Goal: Information Seeking & Learning: Learn about a topic

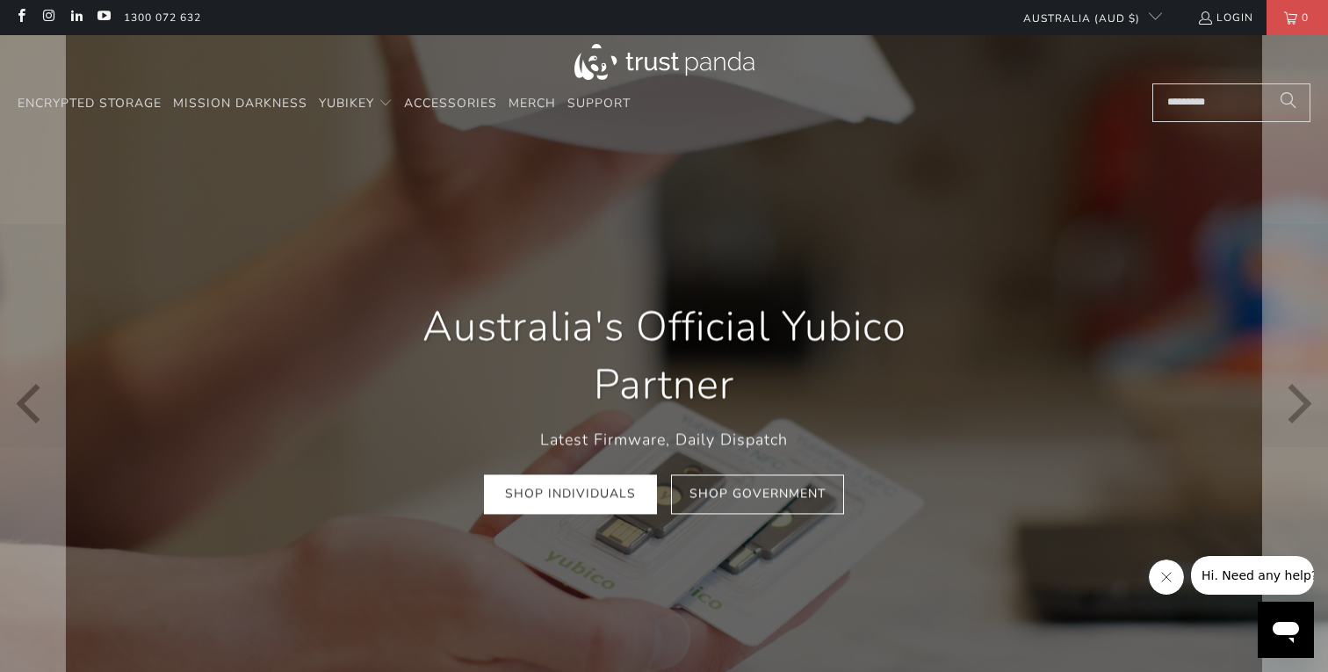
drag, startPoint x: 1232, startPoint y: 93, endPoint x: 1209, endPoint y: 183, distance: 92.5
click at [1233, 106] on input "Search..." at bounding box center [1231, 102] width 158 height 39
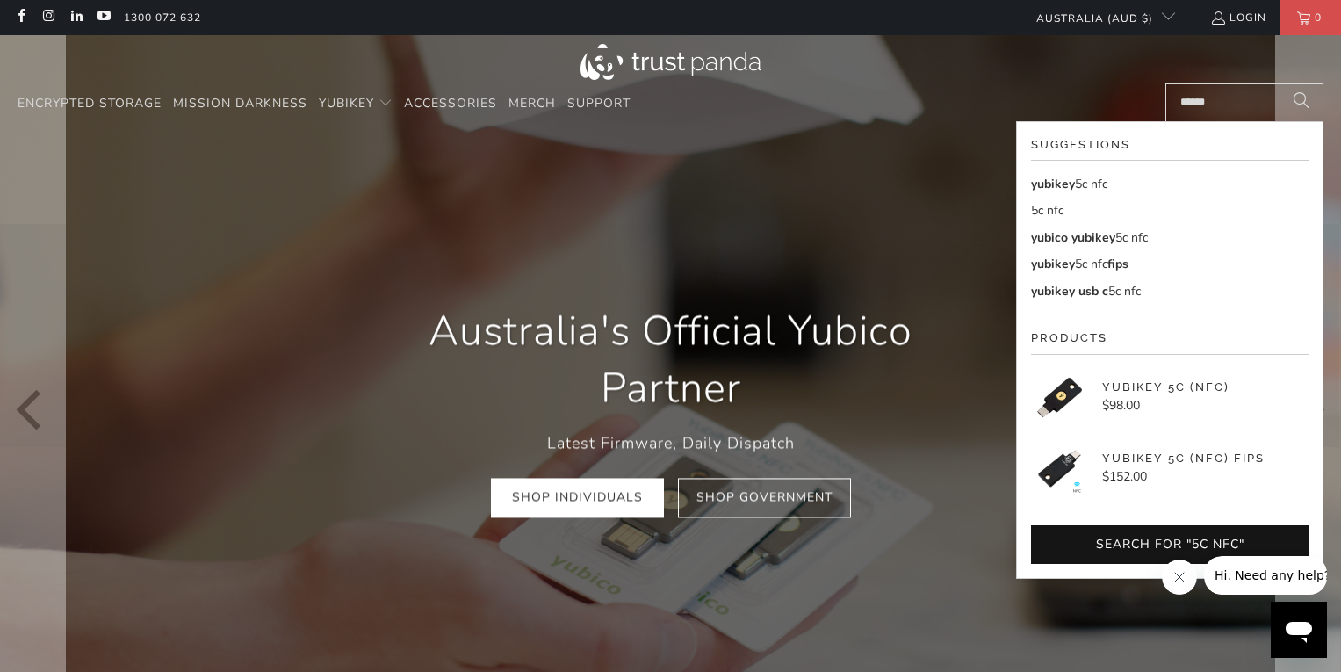
type input "******"
click at [1280, 83] on button "Search" at bounding box center [1302, 102] width 44 height 39
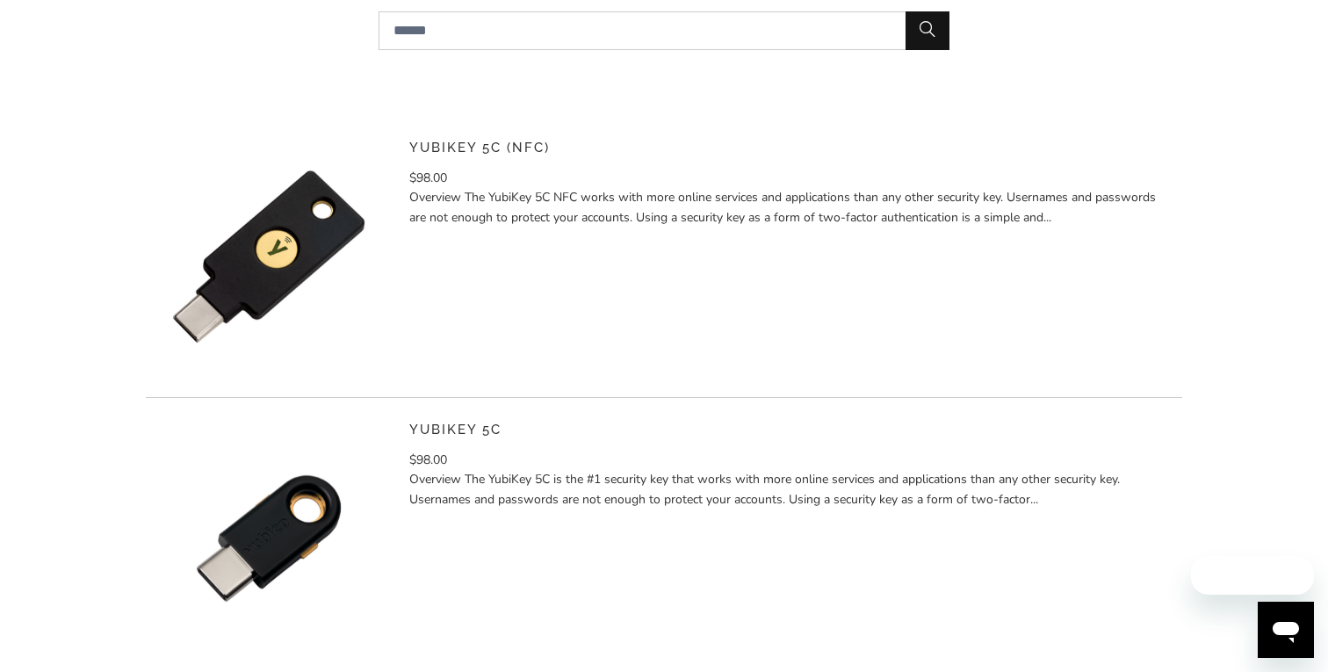
scroll to position [351, 0]
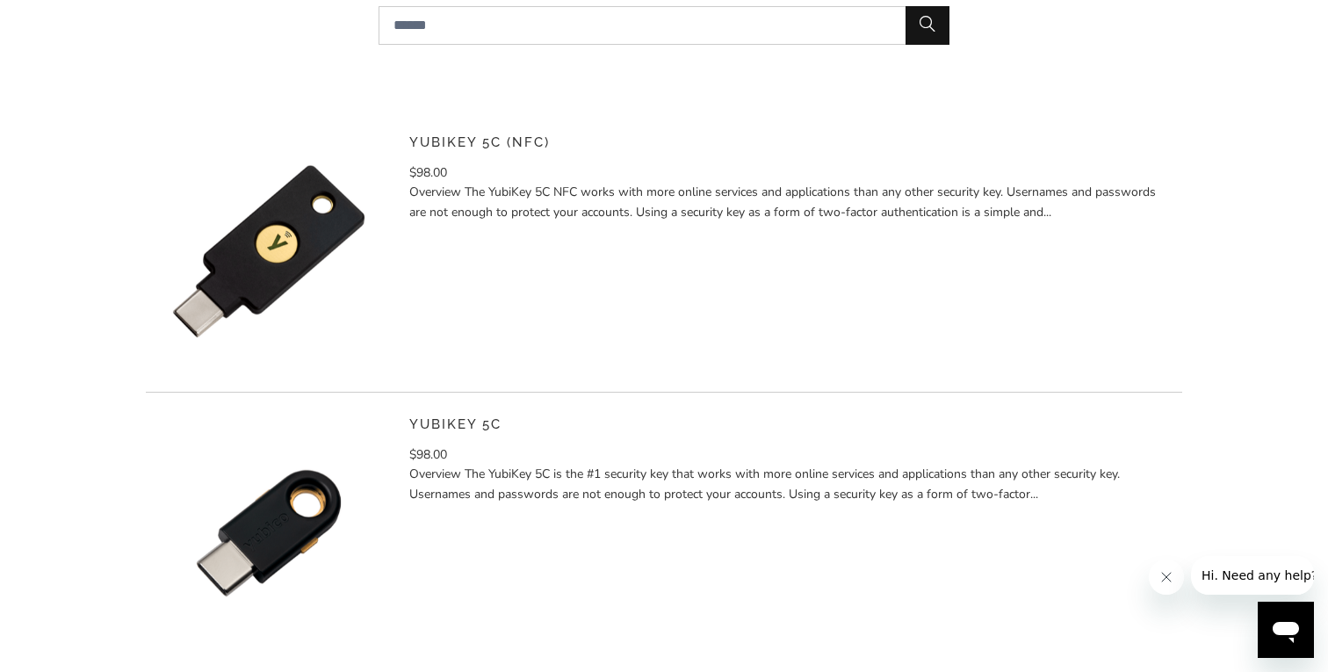
click at [307, 212] on img at bounding box center [269, 251] width 246 height 246
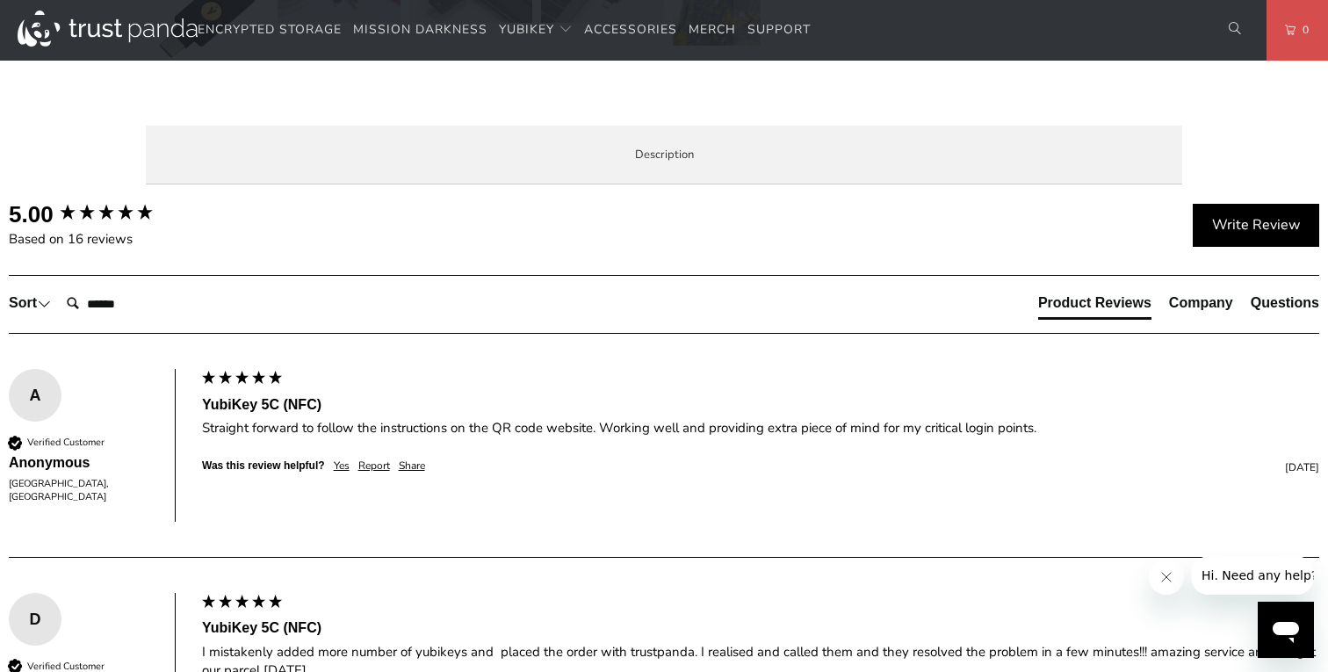
scroll to position [878, 0]
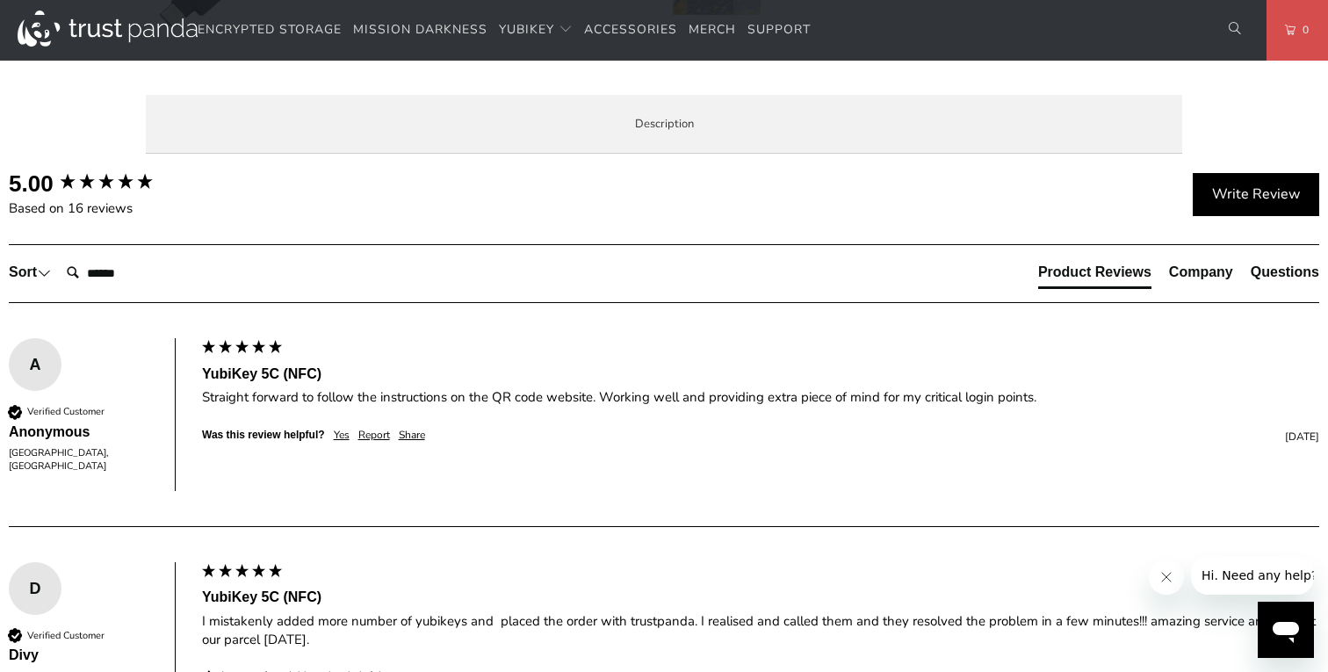
click at [0, 0] on span "Specifications" at bounding box center [0, 0] width 0 height 0
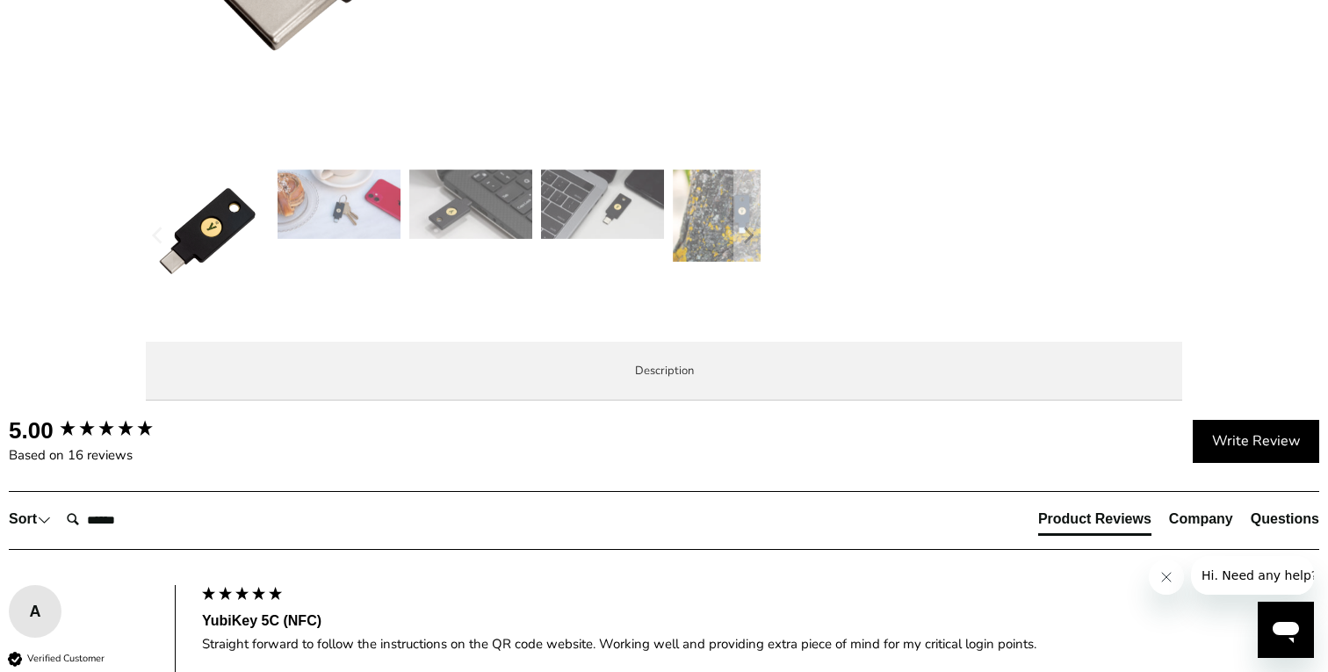
scroll to position [790, 0]
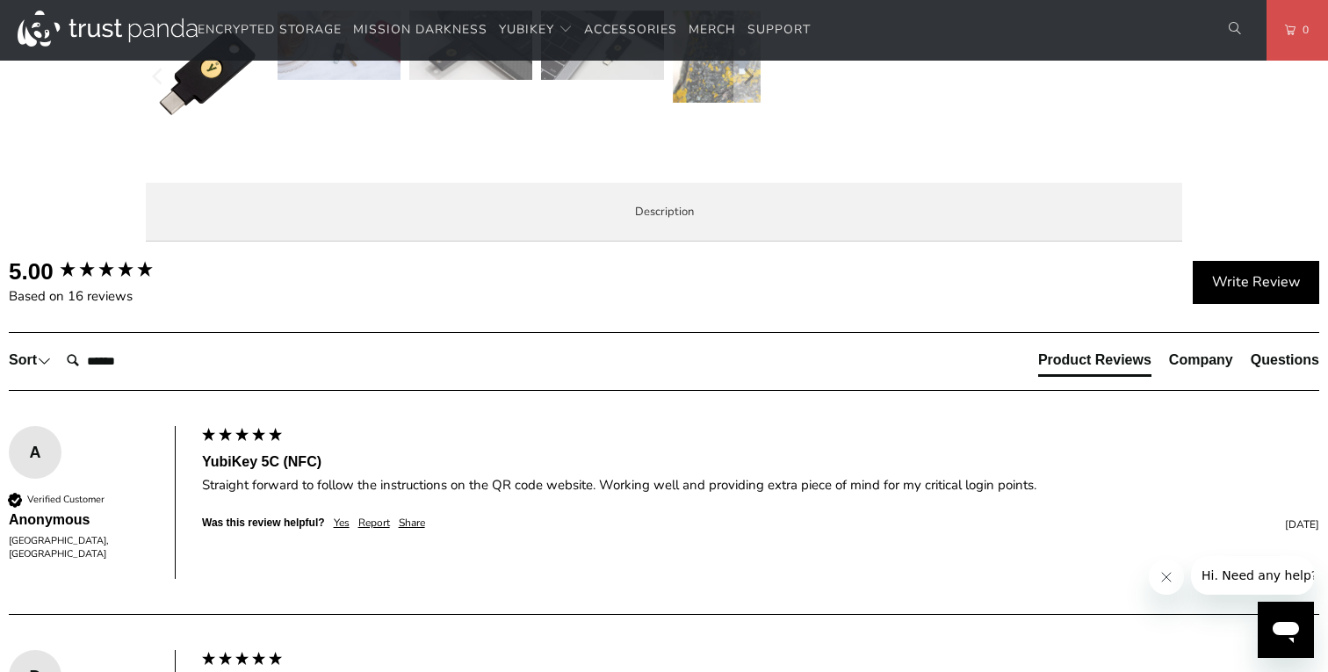
click at [0, 0] on span "Enterprise and Government" at bounding box center [0, 0] width 0 height 0
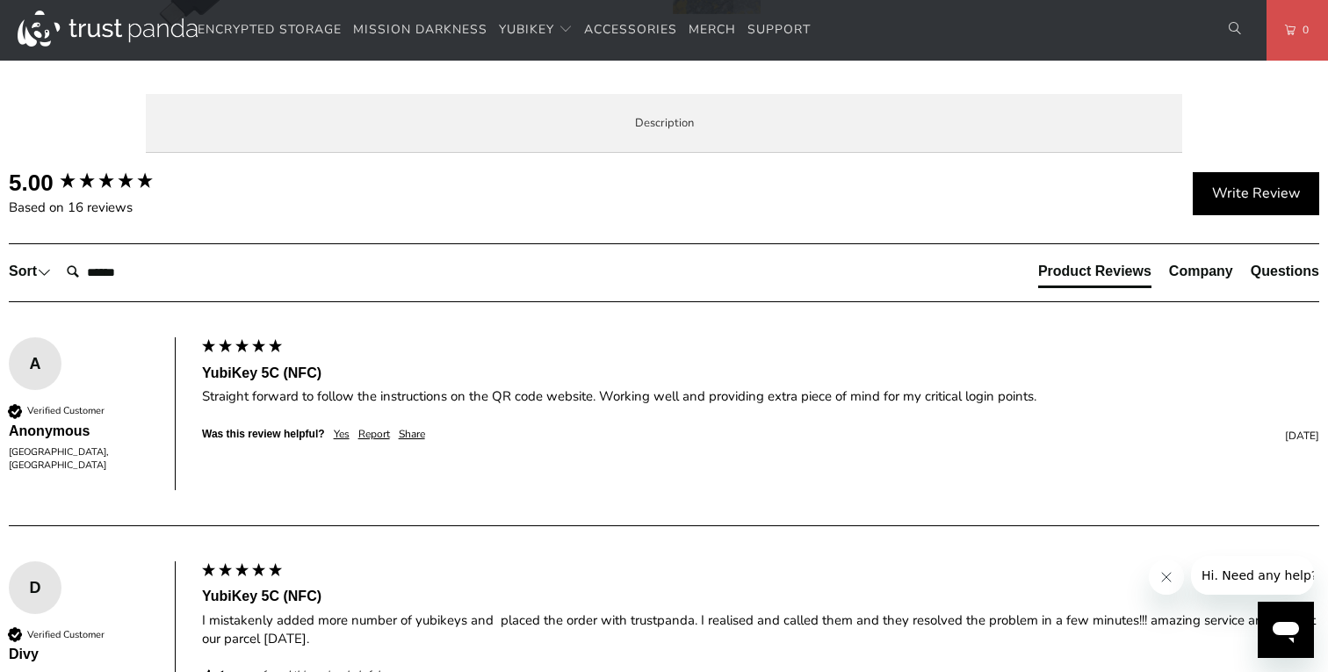
scroll to position [878, 0]
click at [0, 0] on li "Local Service & Support" at bounding box center [0, 0] width 0 height 0
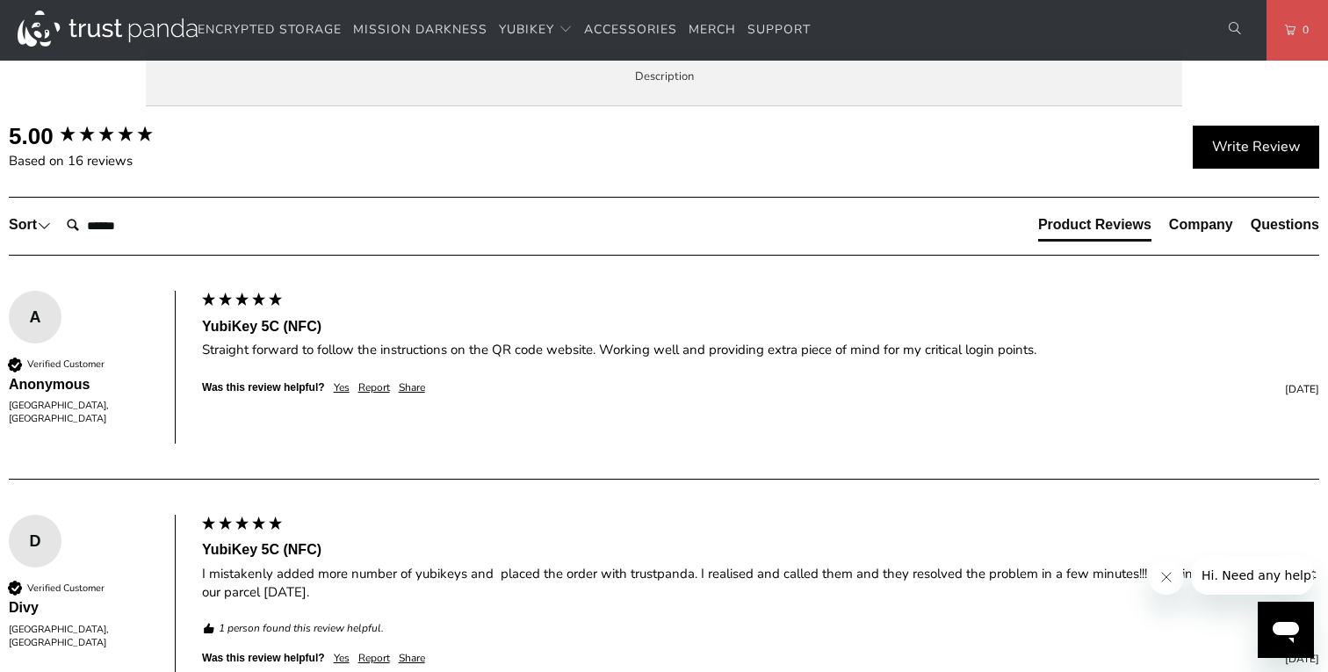
scroll to position [966, 0]
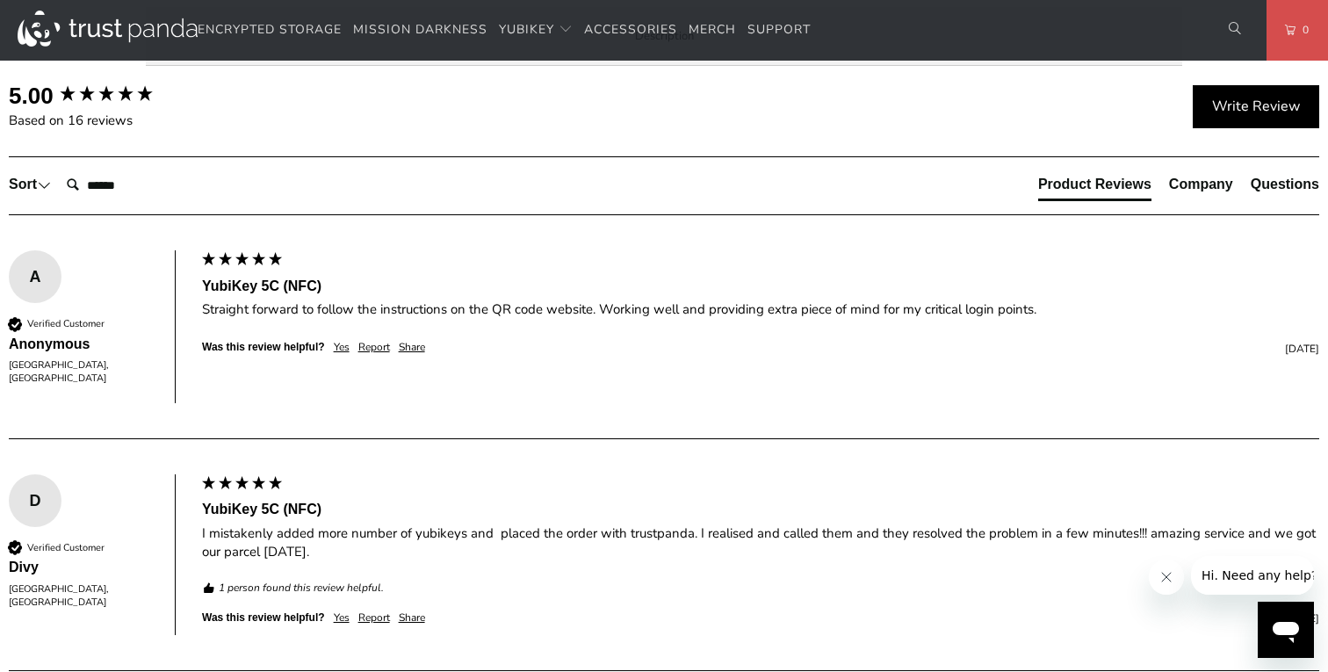
click at [0, 0] on span "Overview" at bounding box center [0, 0] width 0 height 0
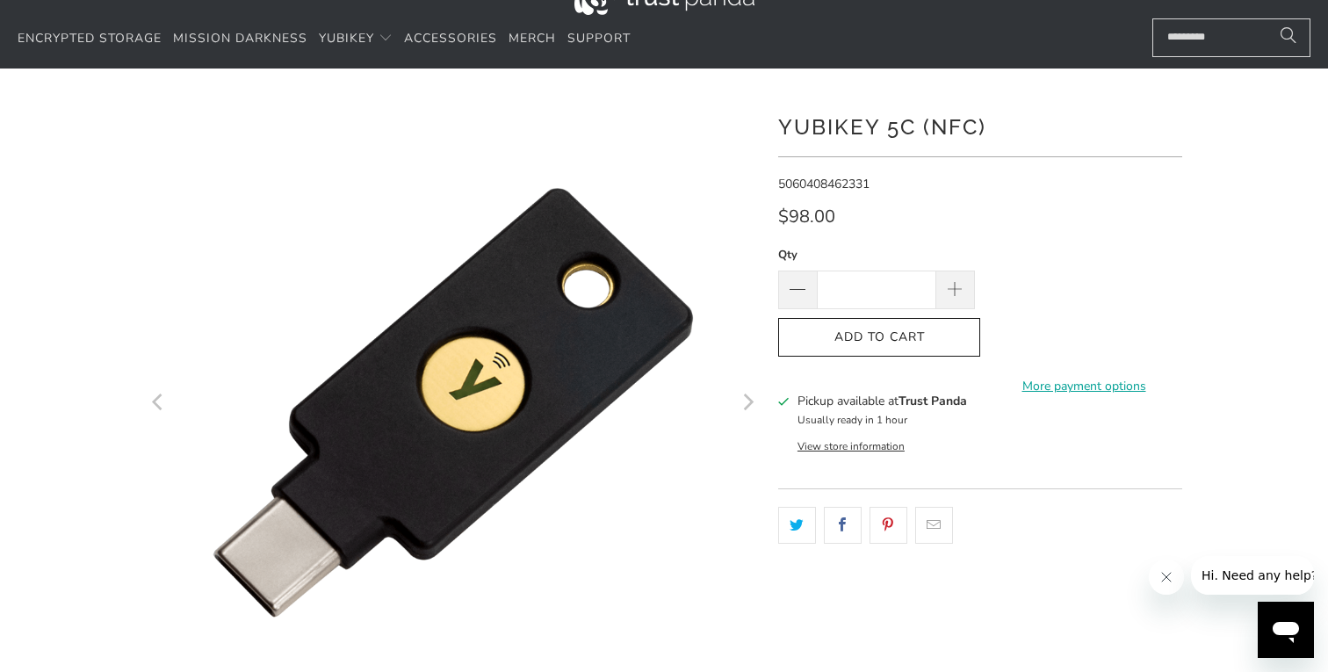
scroll to position [0, 0]
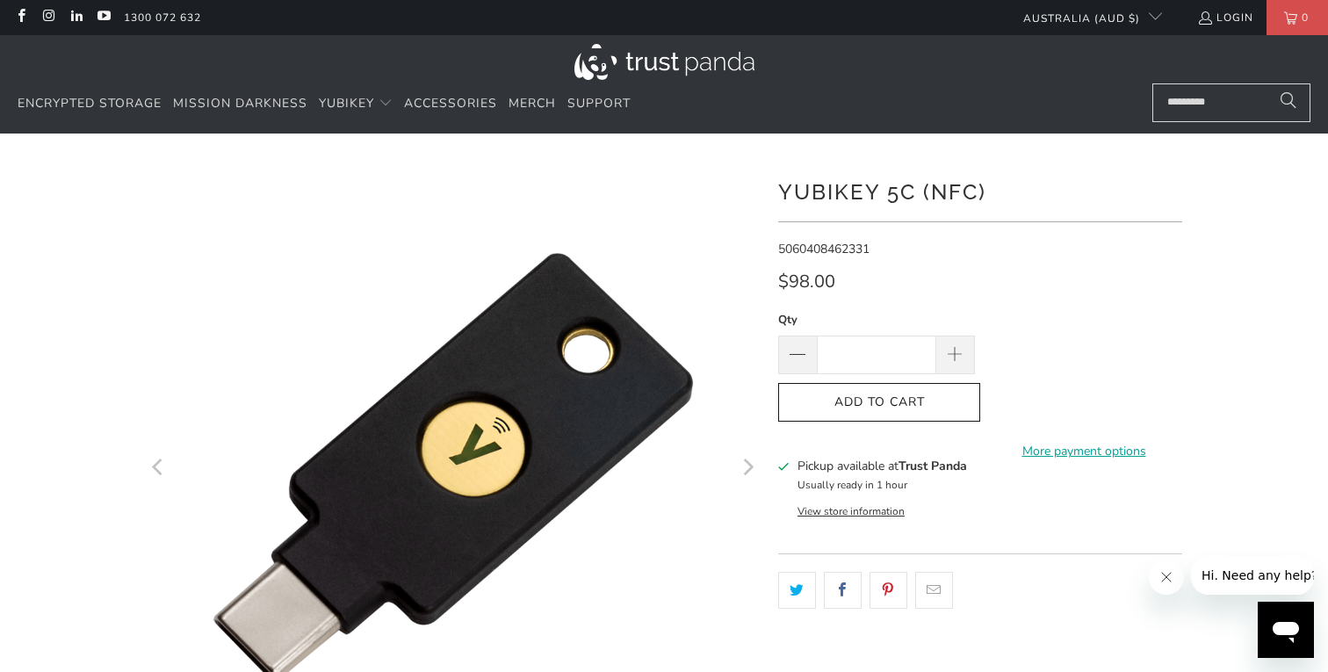
click at [1230, 104] on input "Search..." at bounding box center [1231, 102] width 158 height 39
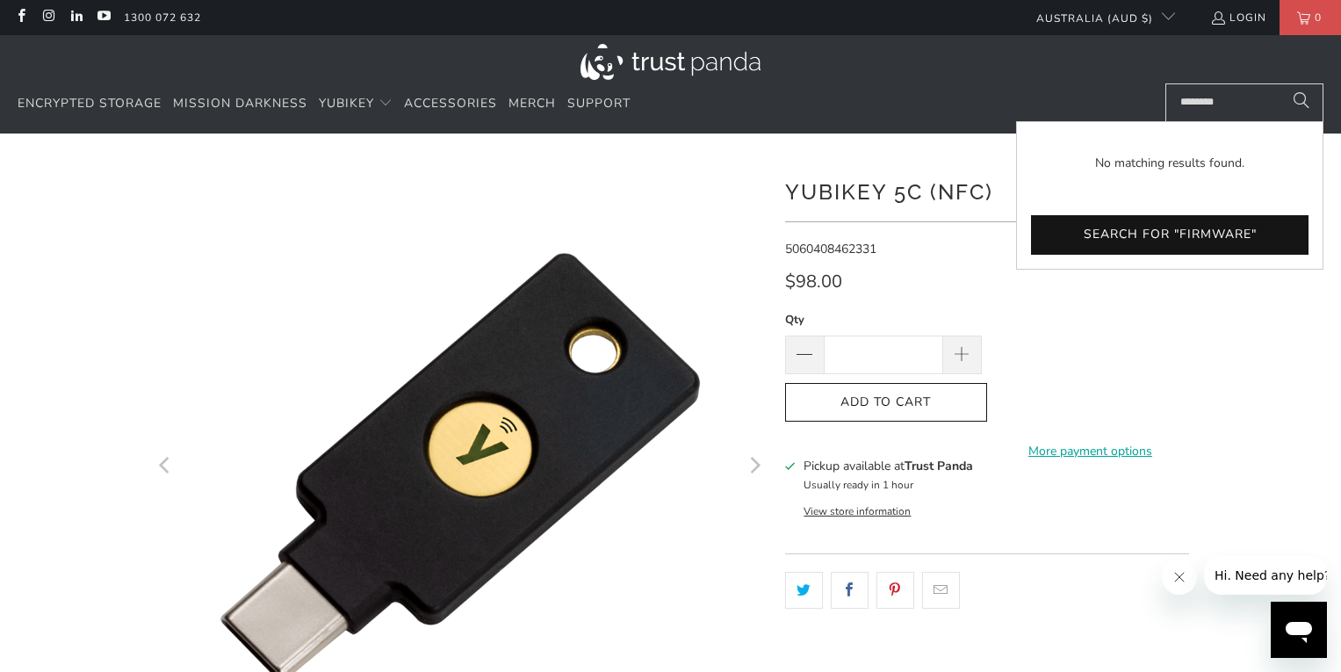
type input "********"
click at [1249, 350] on div at bounding box center [670, 603] width 1341 height 886
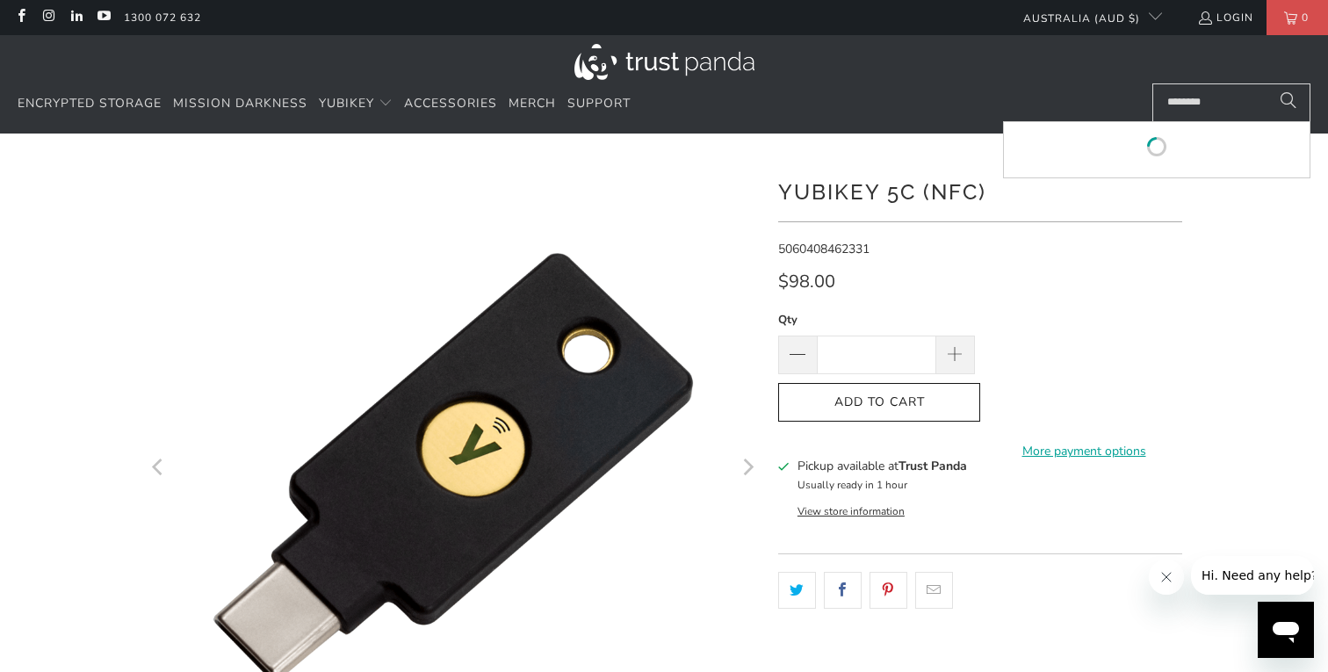
click at [1215, 110] on input "********" at bounding box center [1231, 102] width 158 height 39
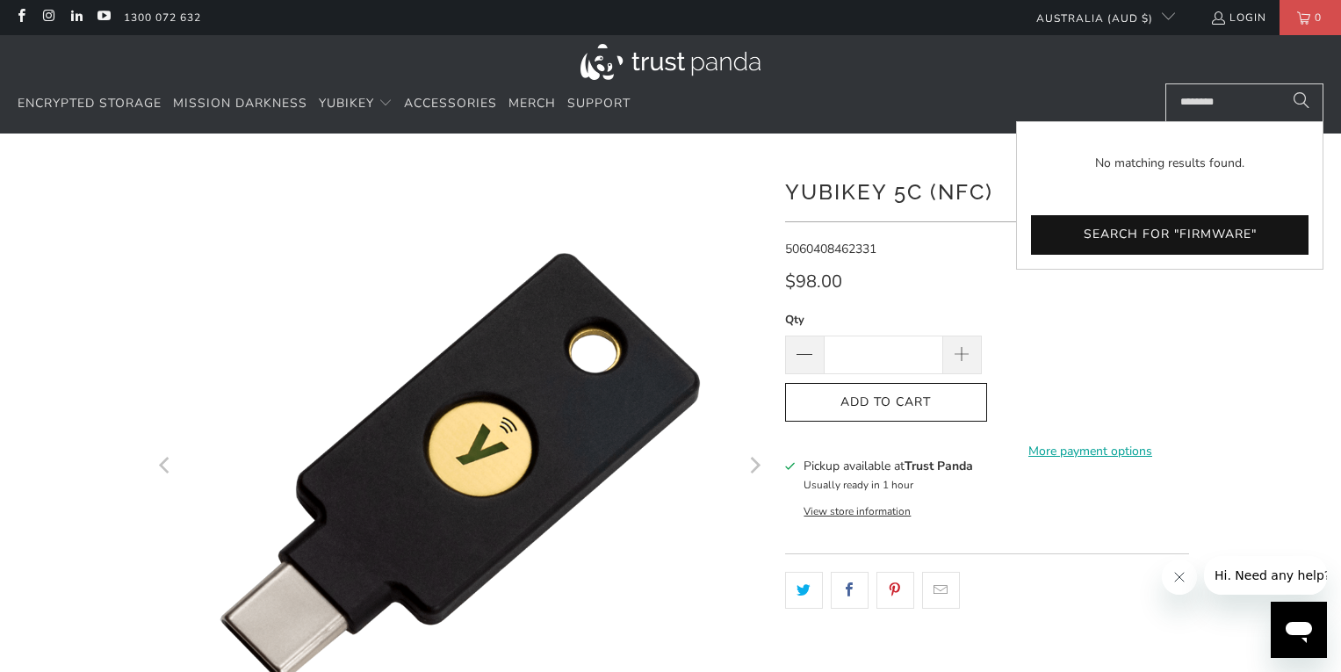
click at [1209, 340] on div at bounding box center [670, 603] width 1341 height 886
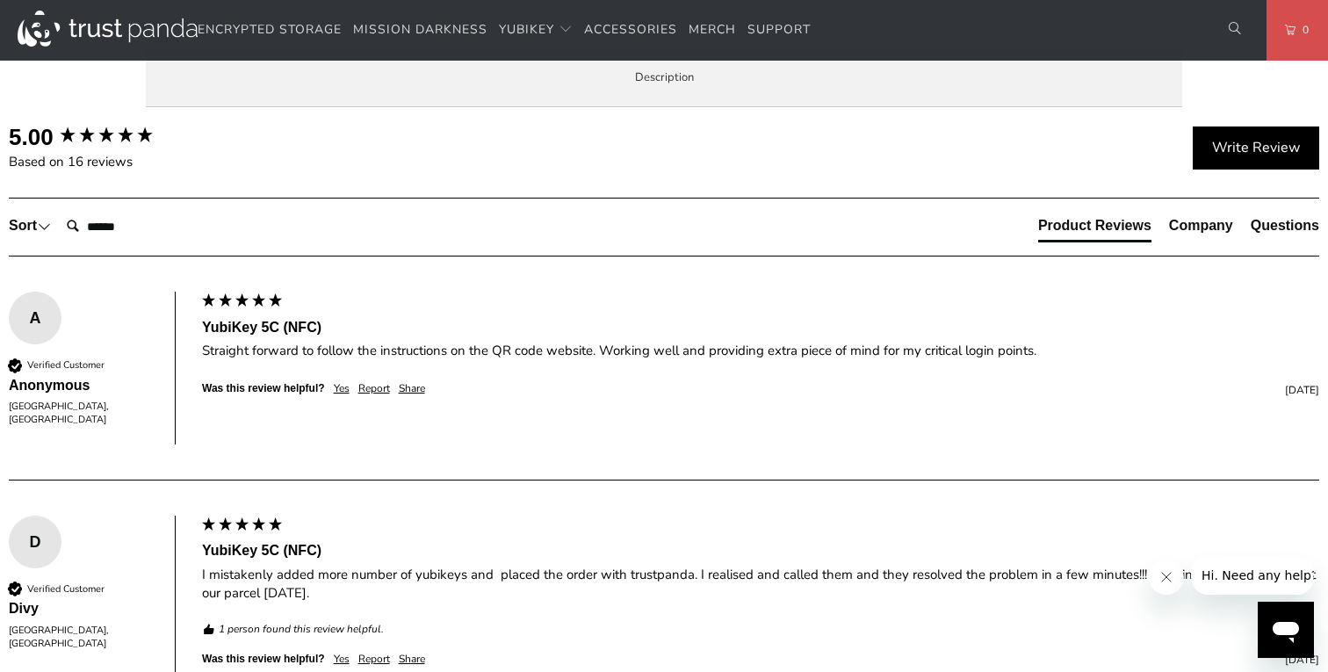
scroll to position [966, 0]
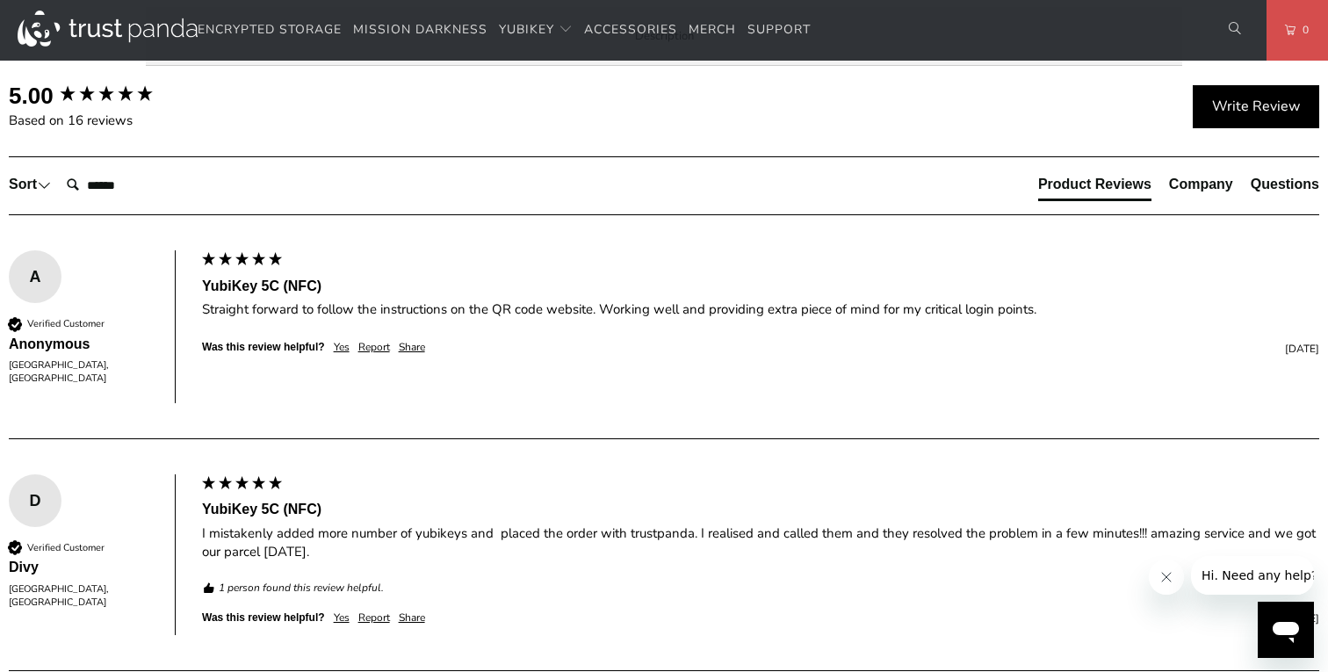
drag, startPoint x: 247, startPoint y: 248, endPoint x: 615, endPoint y: 281, distance: 369.5
click at [0, 0] on p "The YubiKey 5C NFC works with more online services and applications than any ot…" at bounding box center [0, 0] width 0 height 0
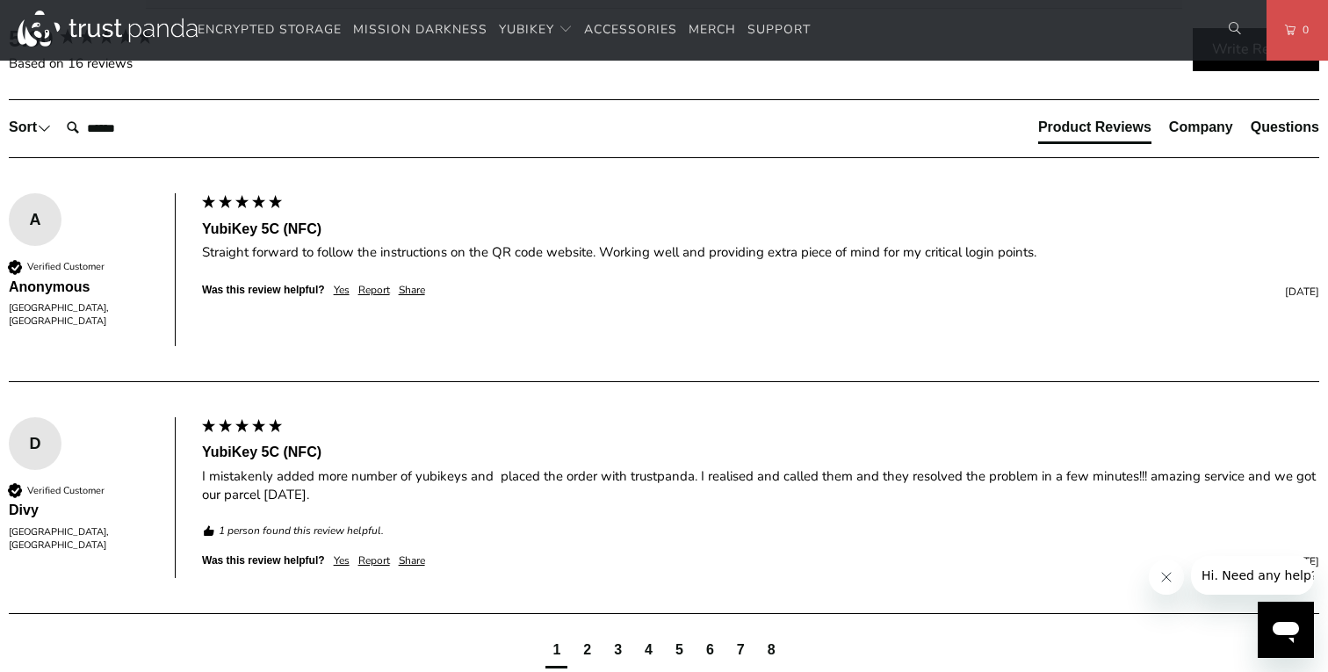
scroll to position [1054, 0]
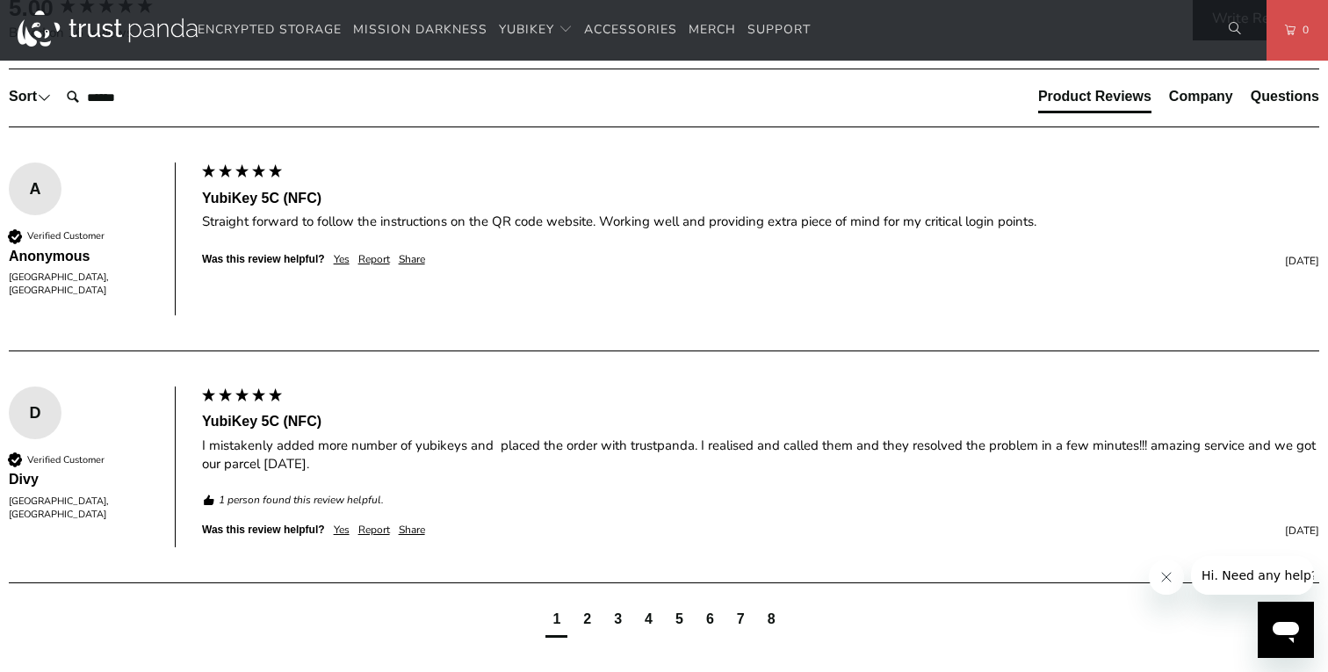
drag, startPoint x: 240, startPoint y: 287, endPoint x: 786, endPoint y: 297, distance: 546.4
click at [0, 0] on p "The YubiKey 5C NFC works with more online services and applications than any ot…" at bounding box center [0, 0] width 0 height 0
click at [0, 0] on p "SIMPLE - Most effective way to protect against account takeovers EASY - Intuiti…" at bounding box center [0, 0] width 0 height 0
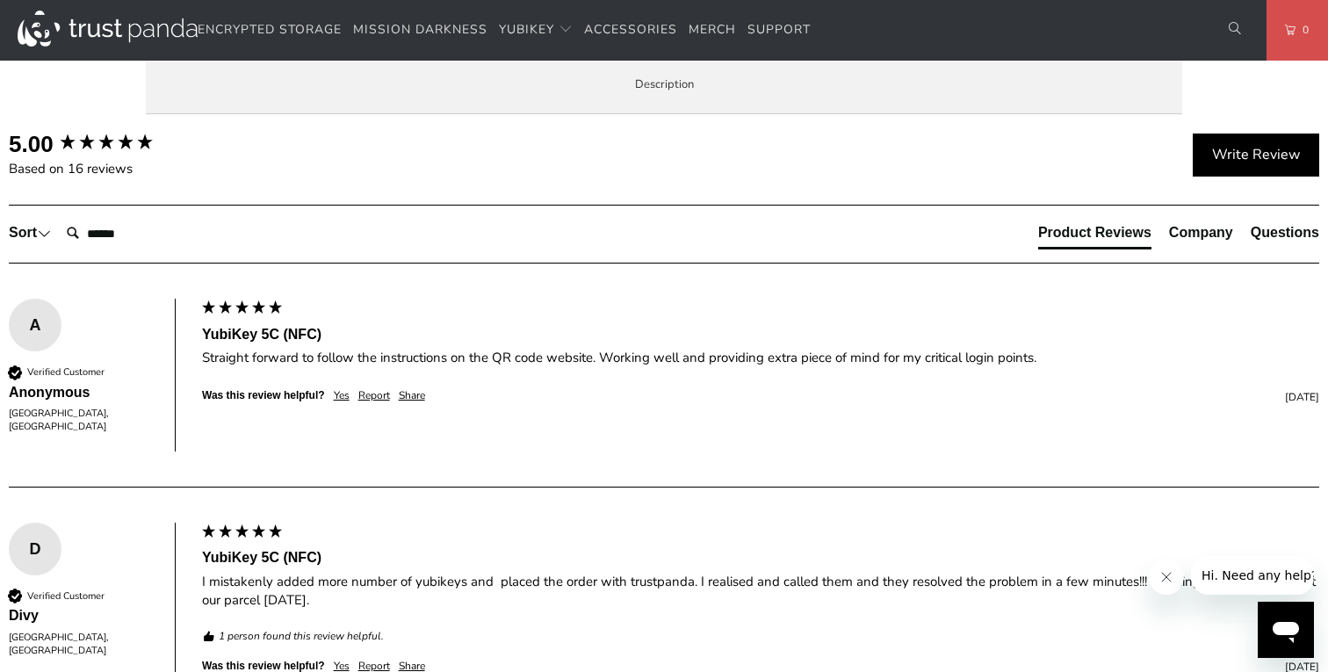
scroll to position [878, 0]
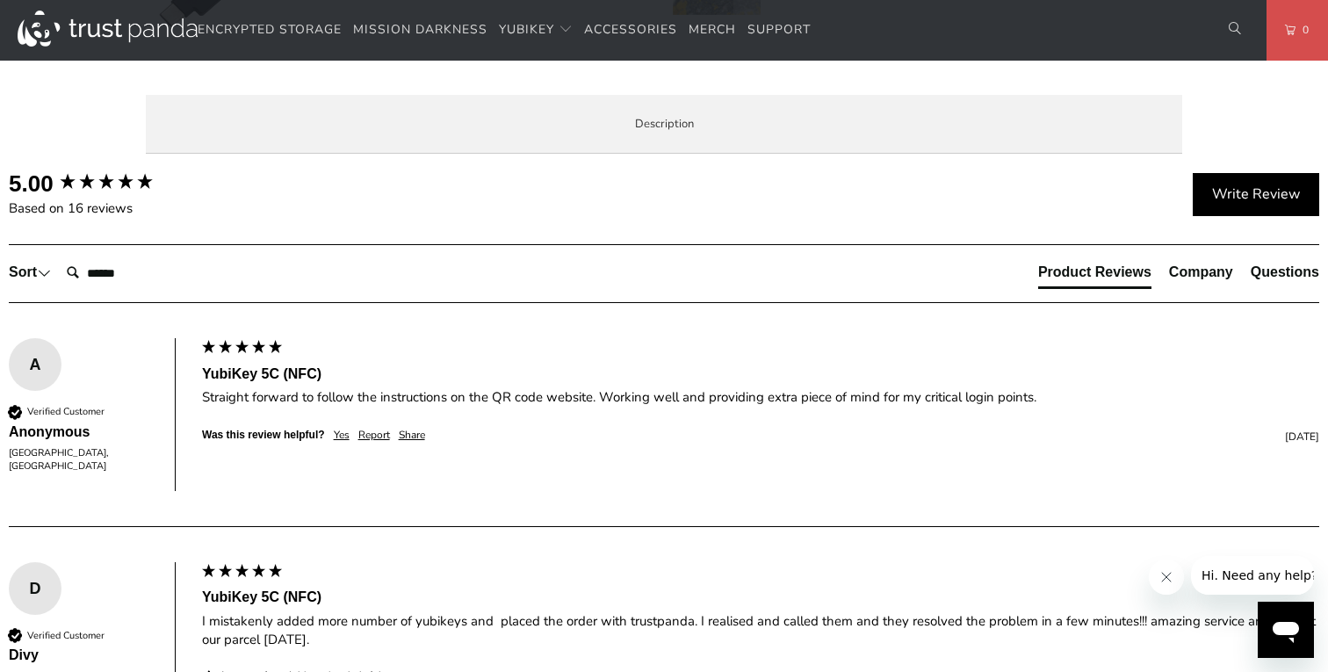
drag, startPoint x: 552, startPoint y: 522, endPoint x: 795, endPoint y: 549, distance: 243.9
click at [0, 0] on div "The YubiKey 5C NFC works with more online services and applications than any ot…" at bounding box center [0, 0] width 0 height 0
click at [0, 0] on h3 "Product Features (Business)" at bounding box center [0, 0] width 0 height 0
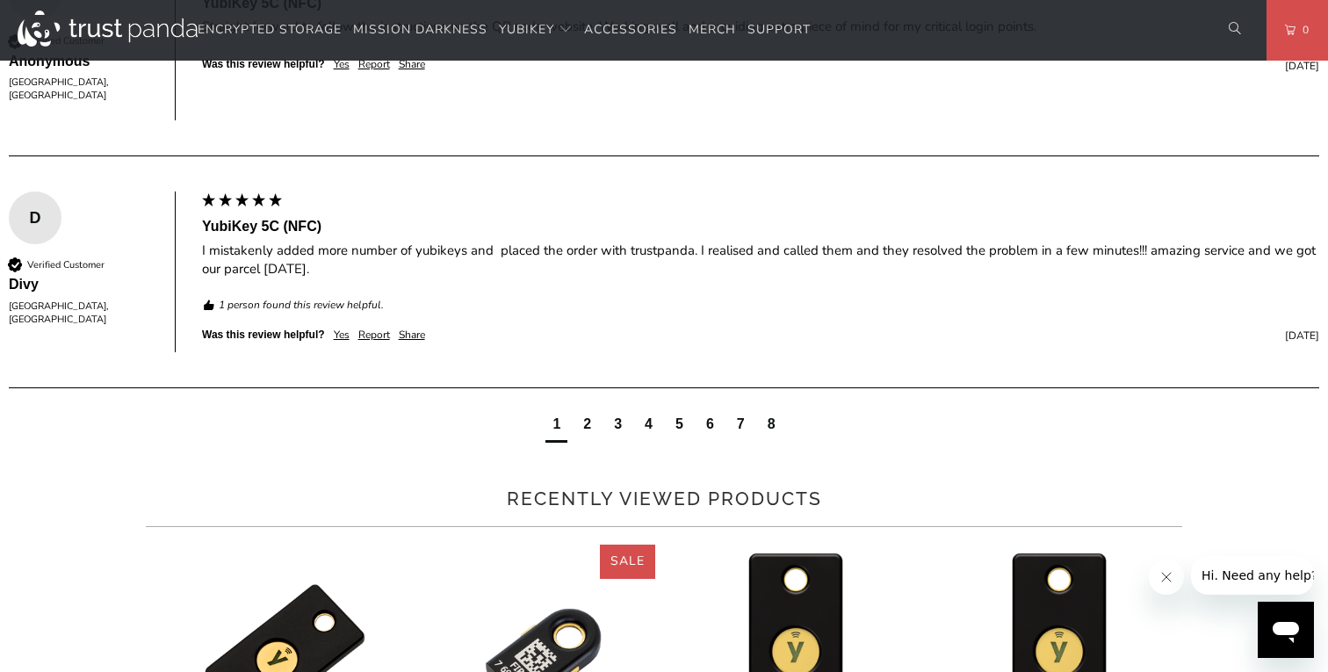
scroll to position [1317, 0]
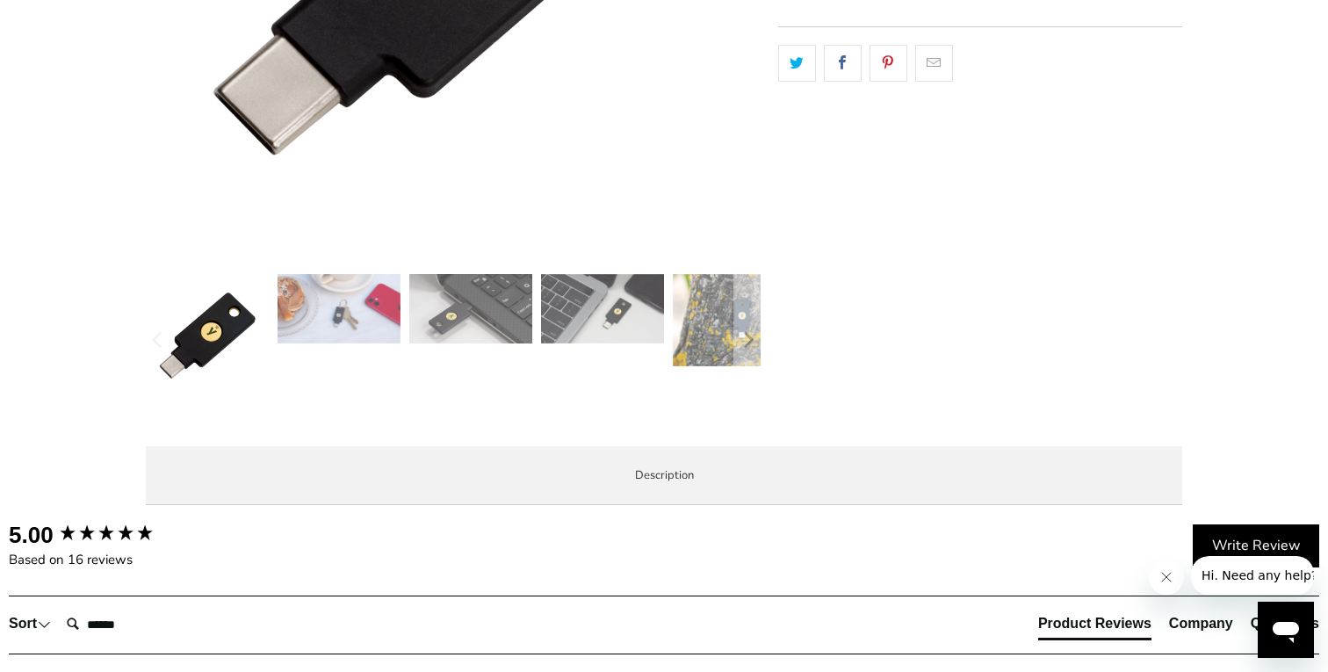
click at [0, 0] on li "Specifications" at bounding box center [0, 0] width 0 height 0
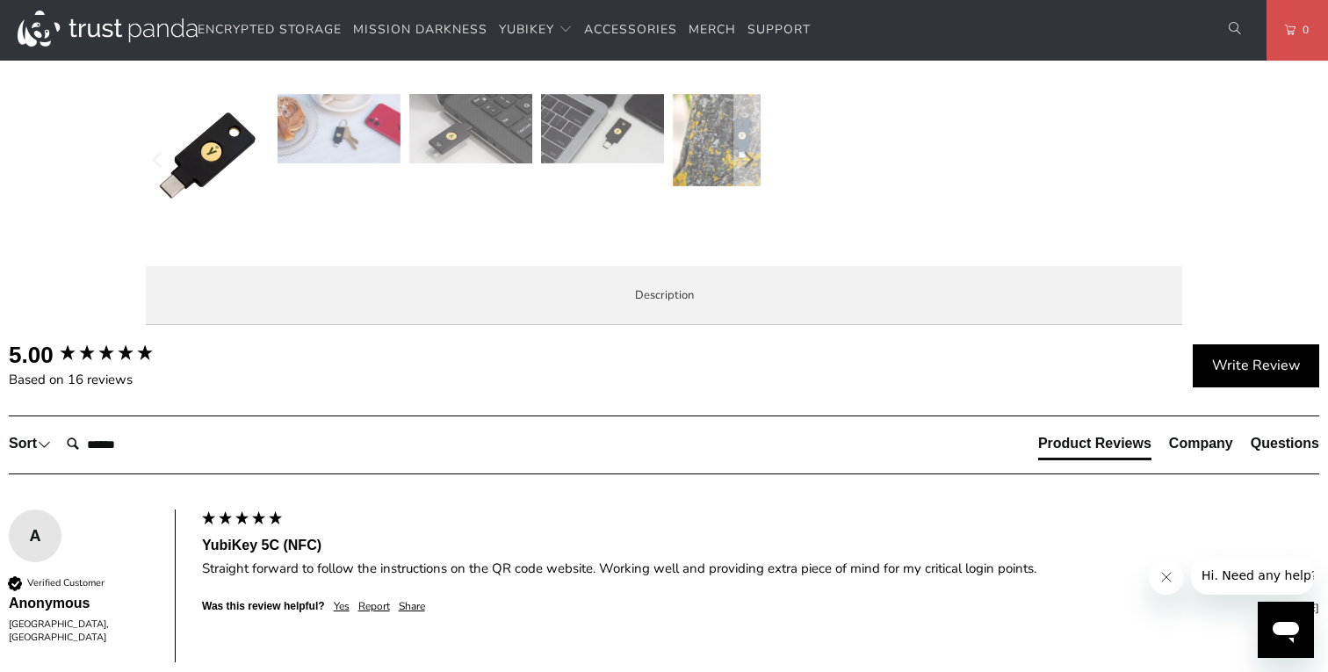
scroll to position [703, 0]
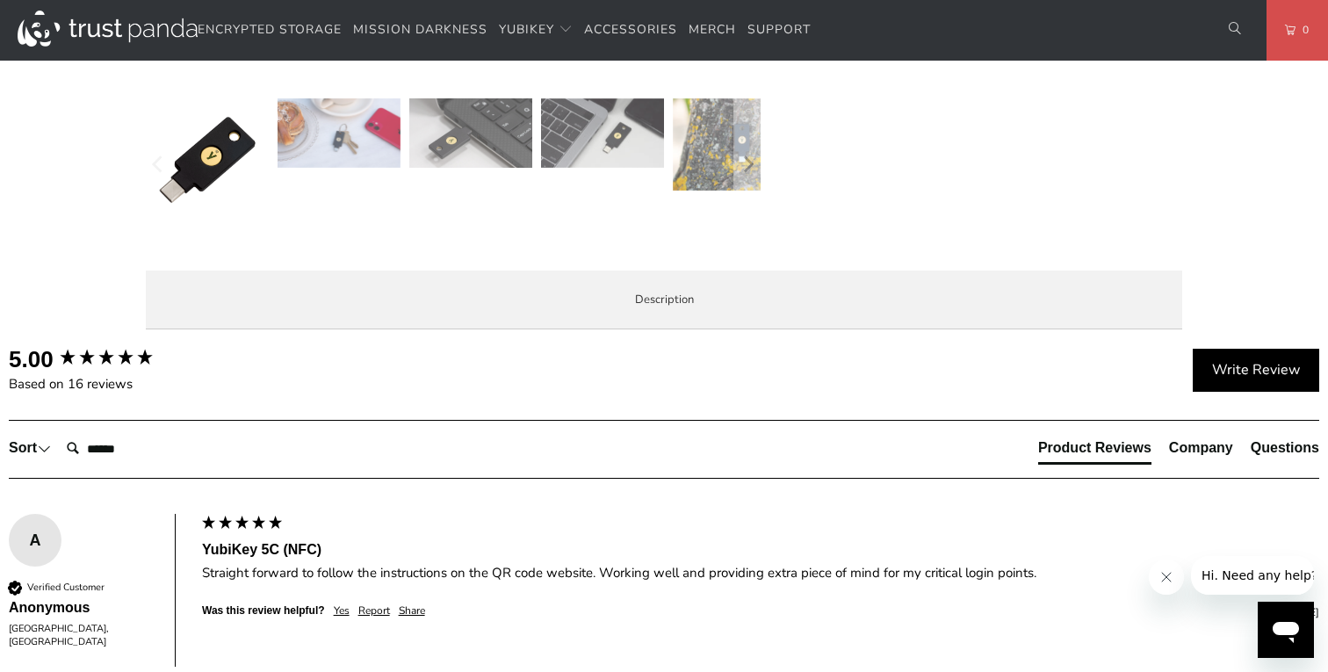
drag, startPoint x: 453, startPoint y: 379, endPoint x: 462, endPoint y: 384, distance: 10.2
click at [0, 0] on span "Enterprise and Government" at bounding box center [0, 0] width 0 height 0
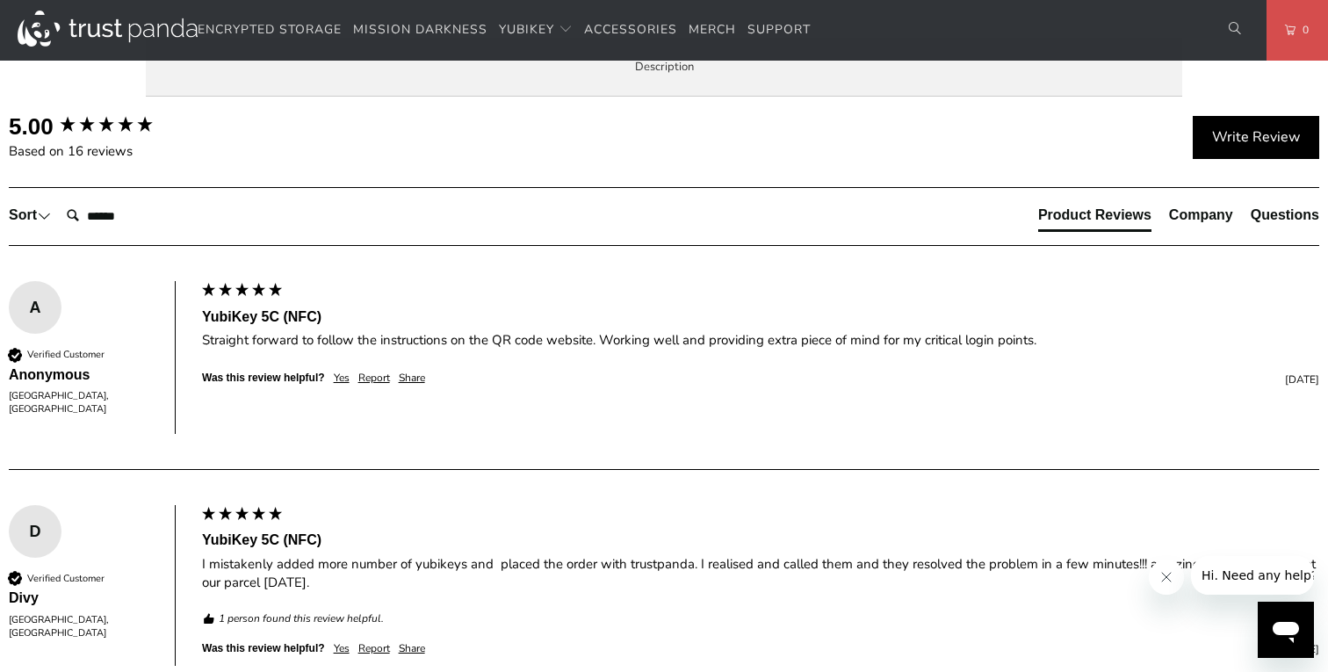
scroll to position [966, 0]
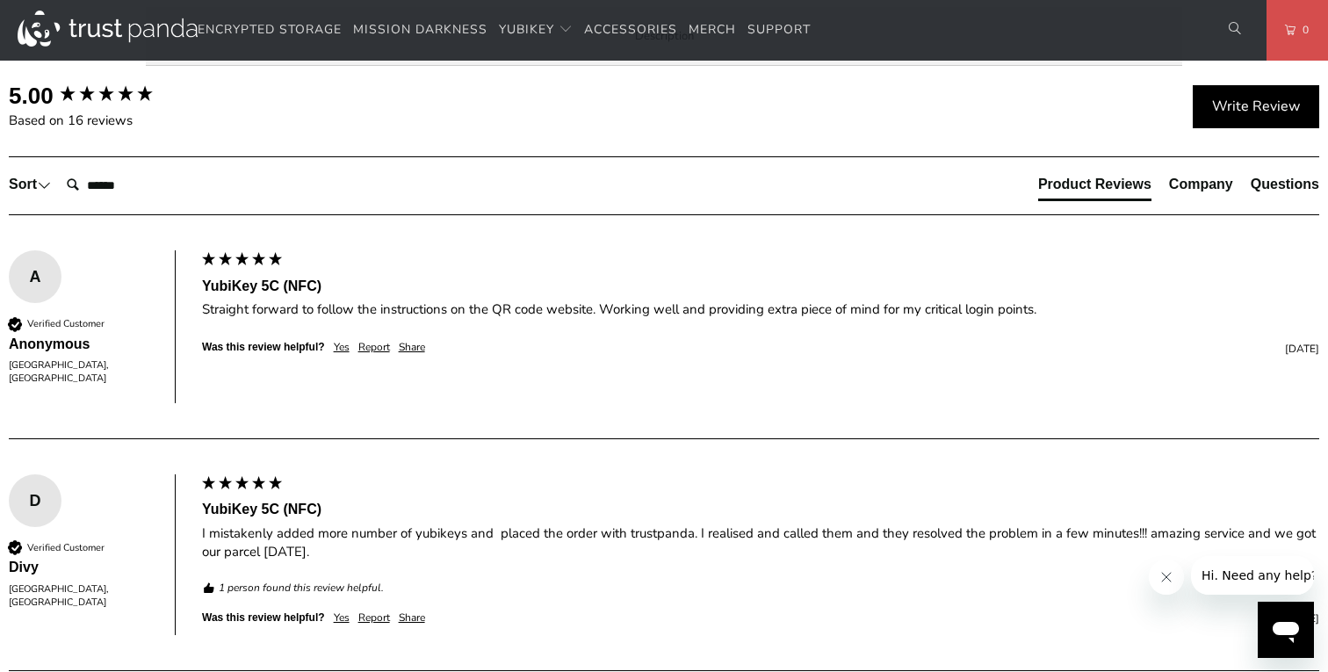
click at [0, 0] on span "Local Service & Support" at bounding box center [0, 0] width 0 height 0
drag, startPoint x: 381, startPoint y: 132, endPoint x: 835, endPoint y: 287, distance: 480.0
click at [0, 0] on div "When you buy your YubiKey at Trust Panda, you're not just buying from Australia…" at bounding box center [0, 0] width 0 height 0
drag, startPoint x: 729, startPoint y: 438, endPoint x: 719, endPoint y: 440, distance: 9.8
click at [0, 0] on h3 "Questions?" at bounding box center [0, 0] width 0 height 0
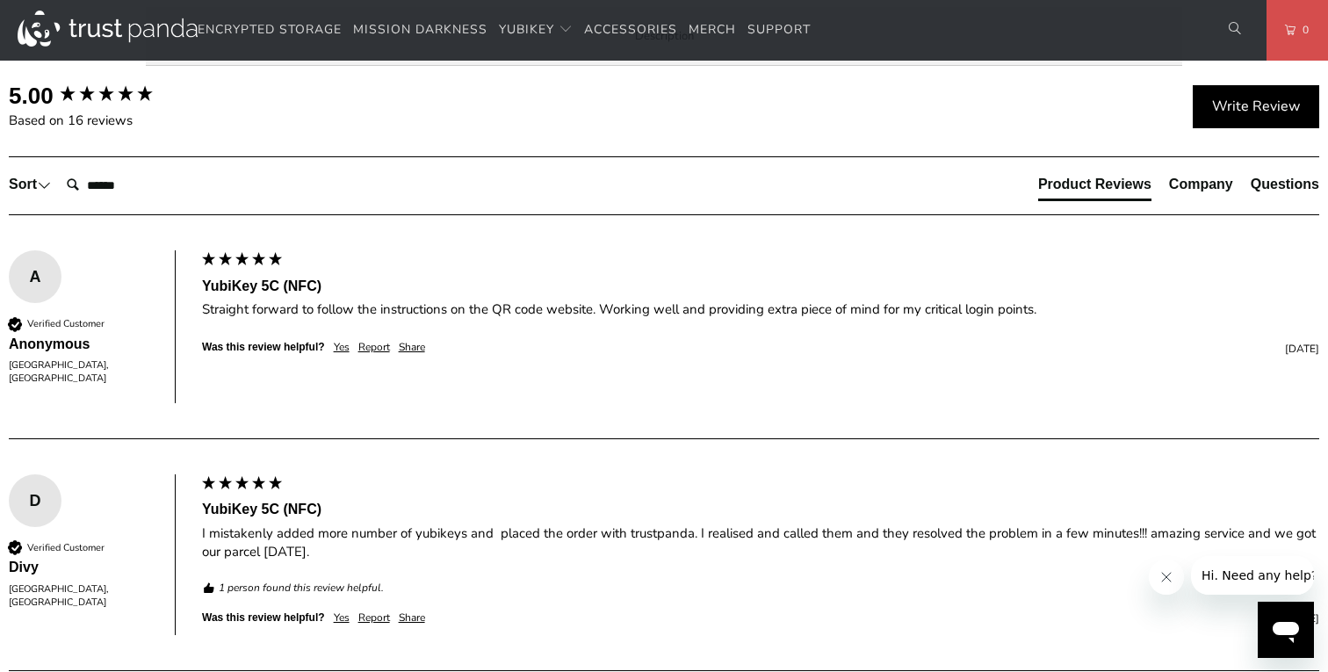
click at [0, 0] on link "Click here" at bounding box center [0, 0] width 0 height 0
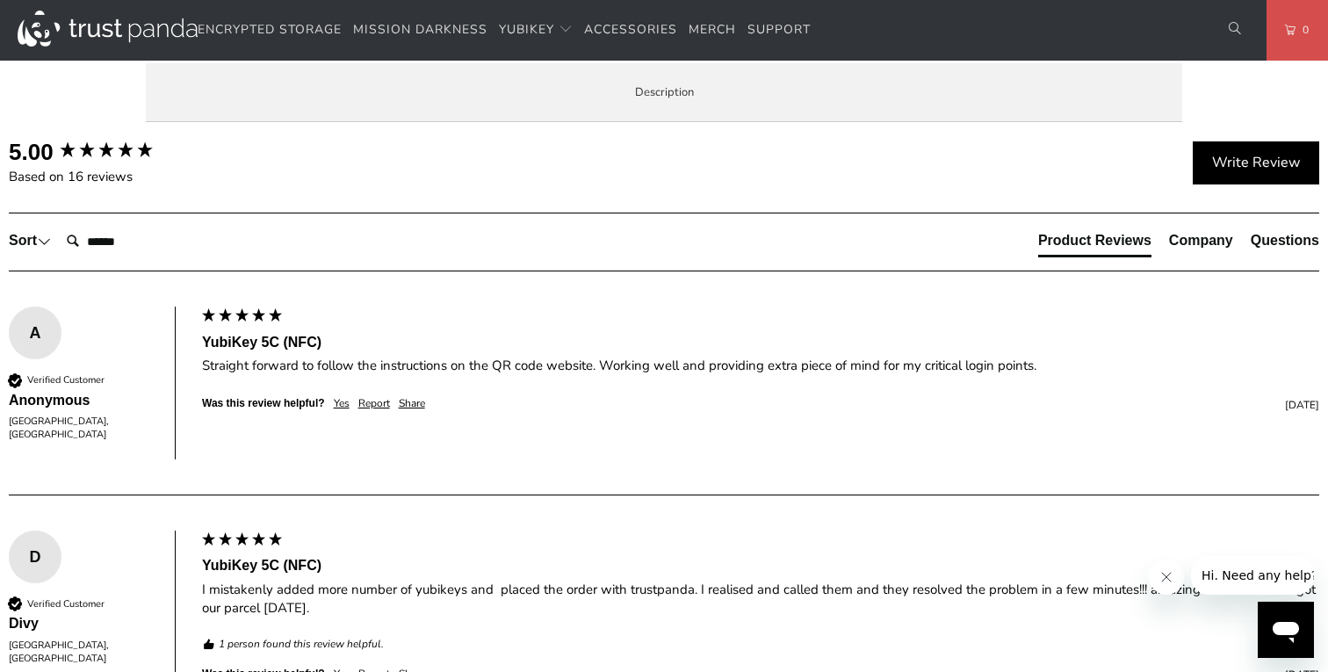
scroll to position [878, 0]
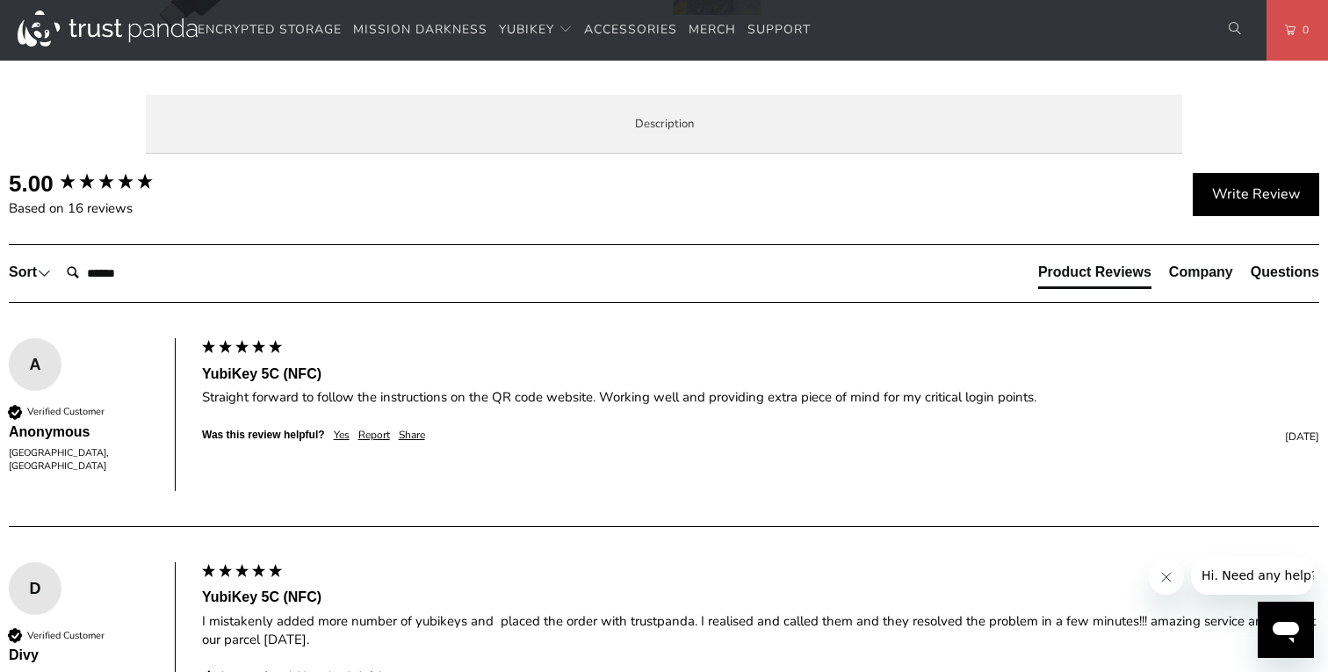
click at [0, 0] on span "Specifications" at bounding box center [0, 0] width 0 height 0
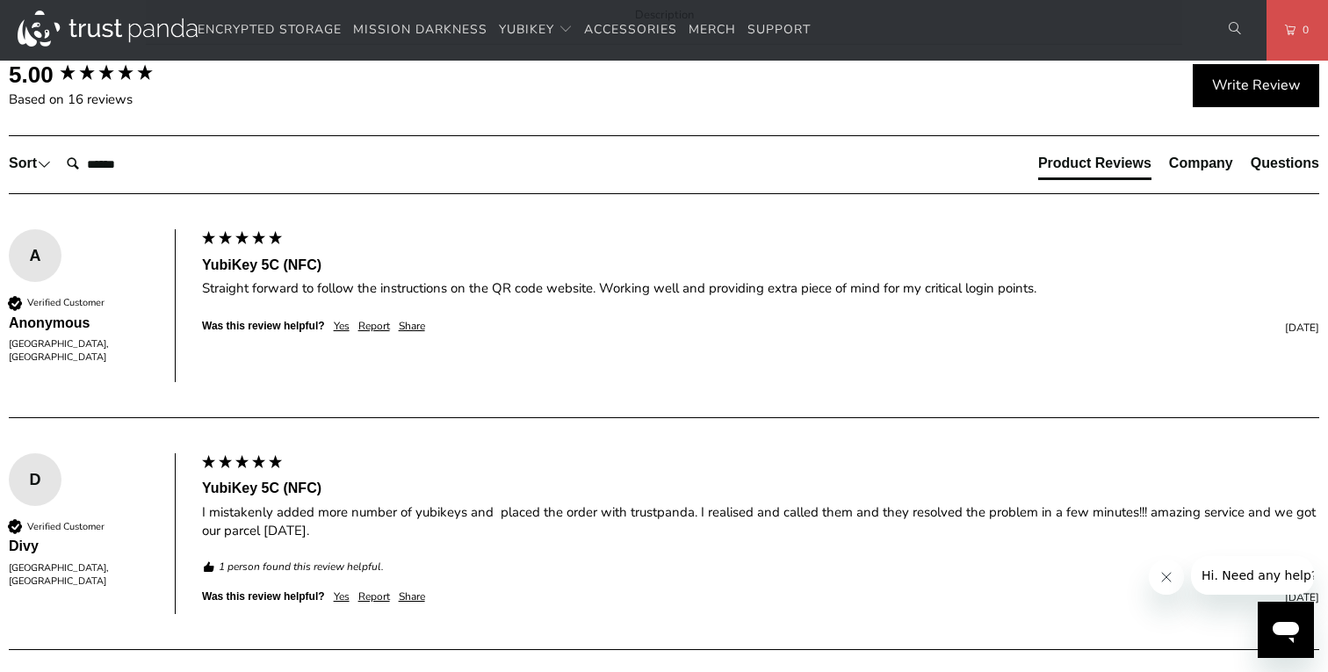
scroll to position [966, 0]
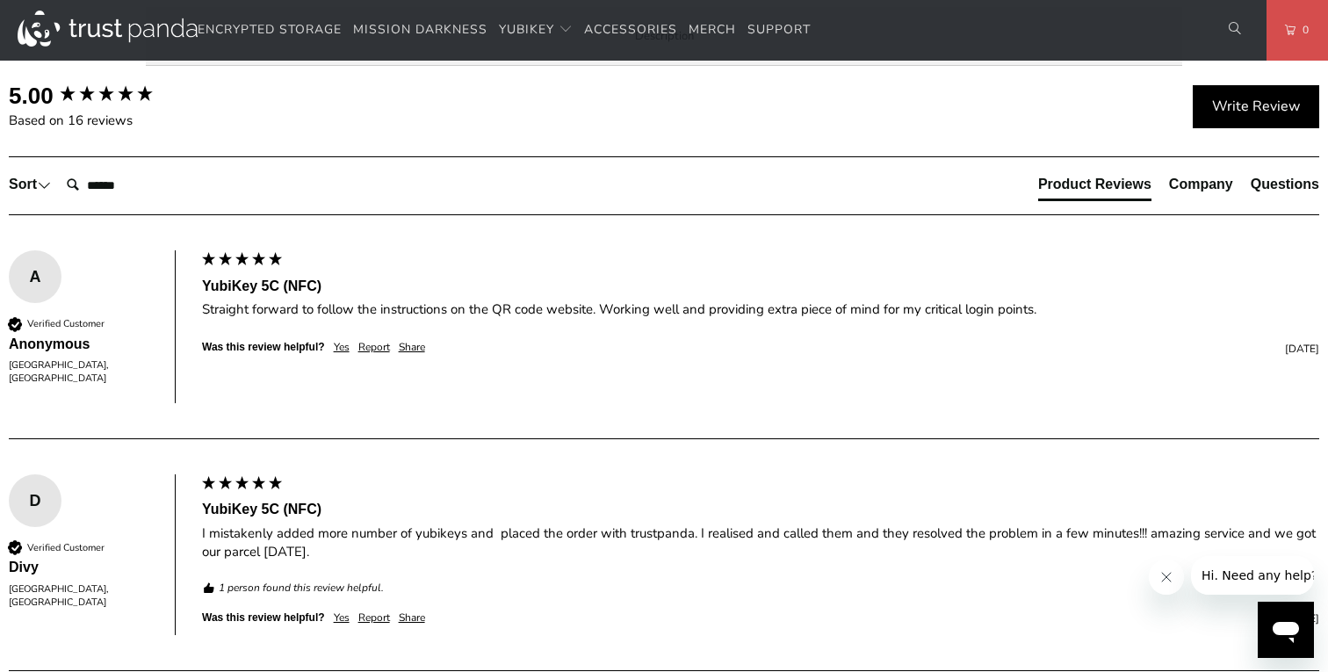
drag, startPoint x: 379, startPoint y: 297, endPoint x: 621, endPoint y: 383, distance: 257.2
click at [0, 0] on td "Passwordless, Strong Two Factor, Strong Multi-Factor" at bounding box center [0, 0] width 0 height 0
click at [0, 0] on td "Google Account, Microsoft account, Salesforce.com" at bounding box center [0, 0] width 0 height 0
drag, startPoint x: 269, startPoint y: 105, endPoint x: 349, endPoint y: 109, distance: 80.0
click at [0, 0] on li "Specifications" at bounding box center [0, 0] width 0 height 0
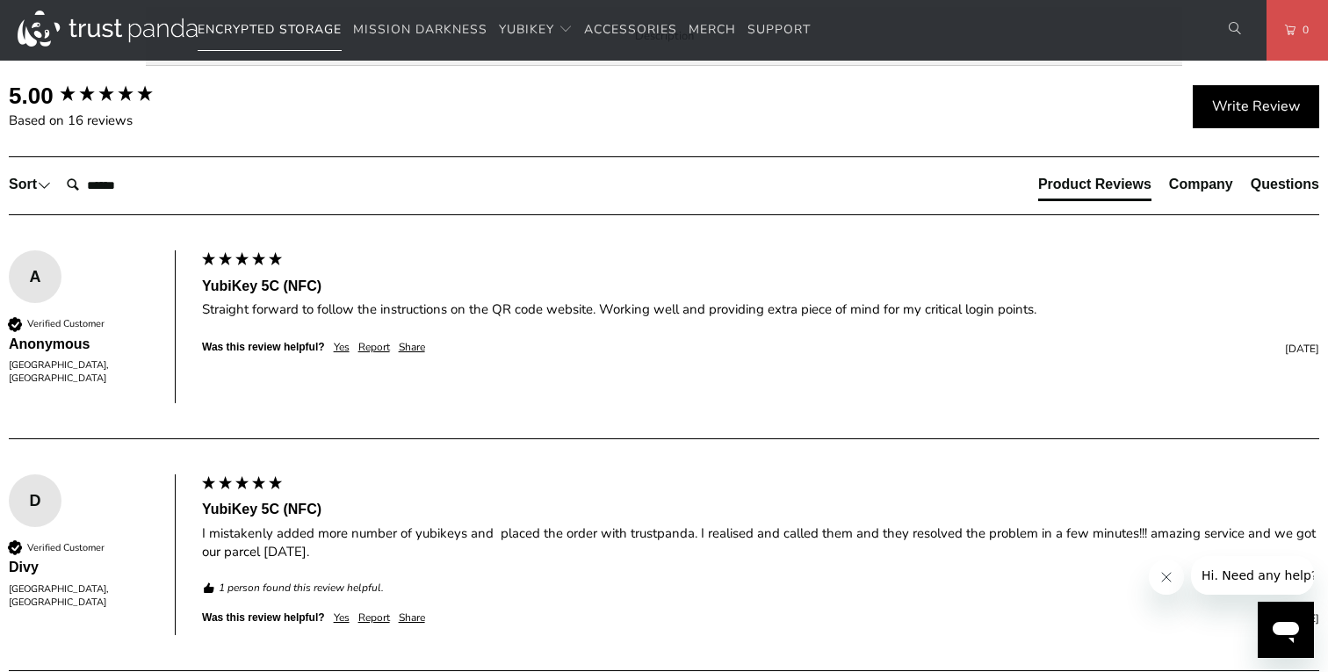
copy span "Specifications"
